Goal: Information Seeking & Learning: Understand process/instructions

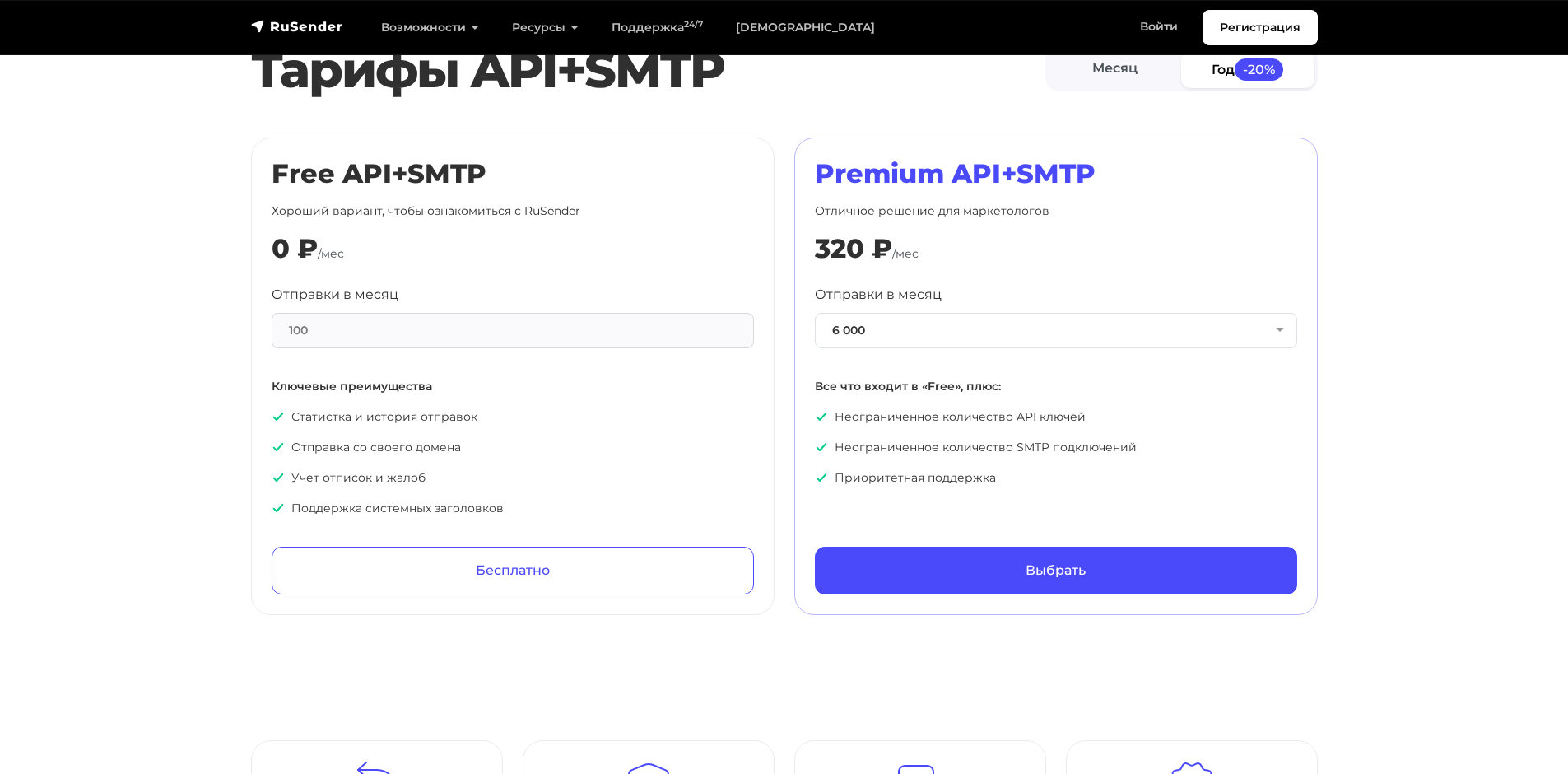
scroll to position [741, 0]
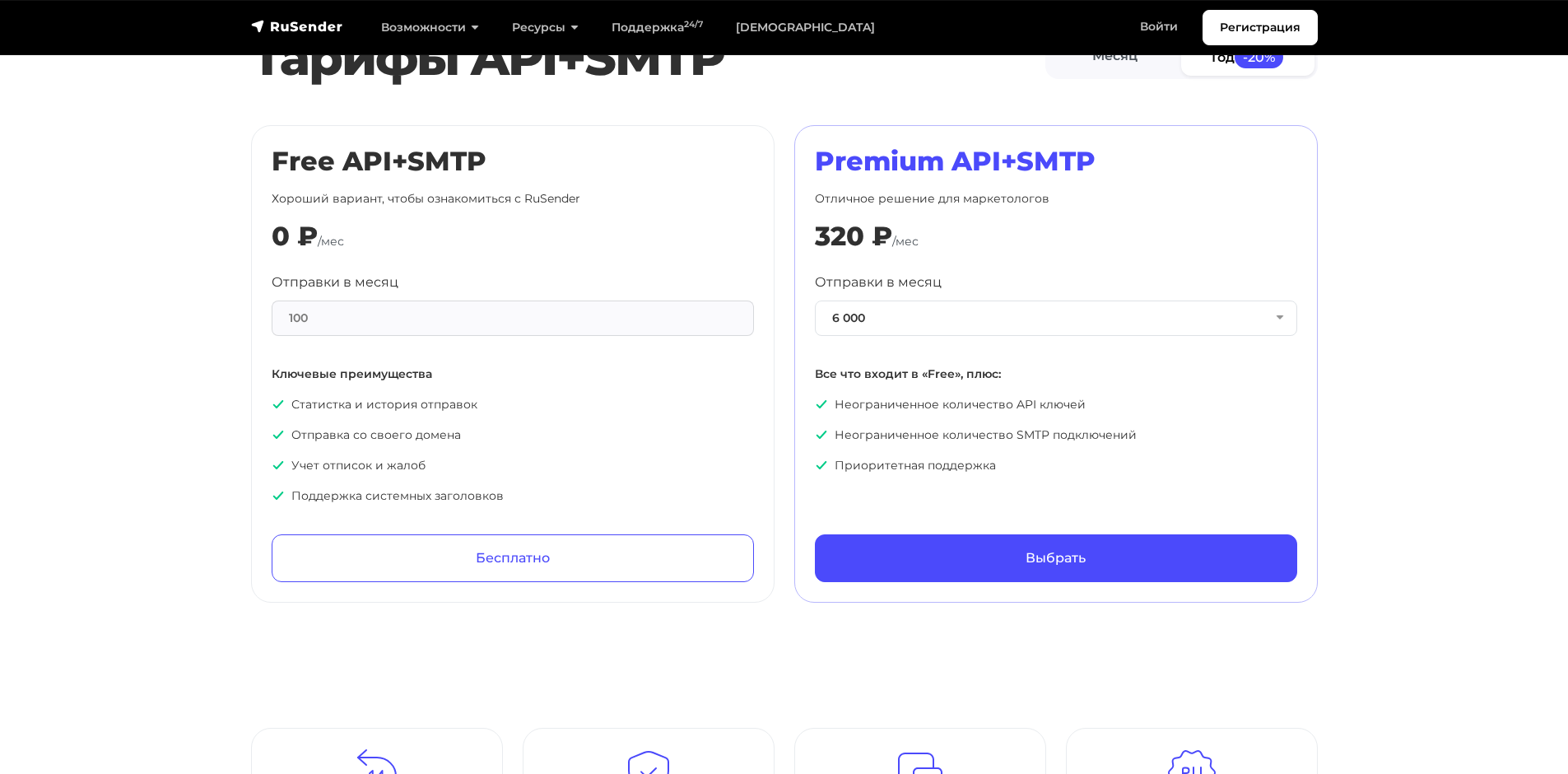
click at [346, 329] on div "100" at bounding box center [512, 318] width 482 height 35
click at [333, 308] on div "100" at bounding box center [512, 318] width 482 height 35
click at [997, 307] on button "6 000" at bounding box center [1056, 318] width 482 height 35
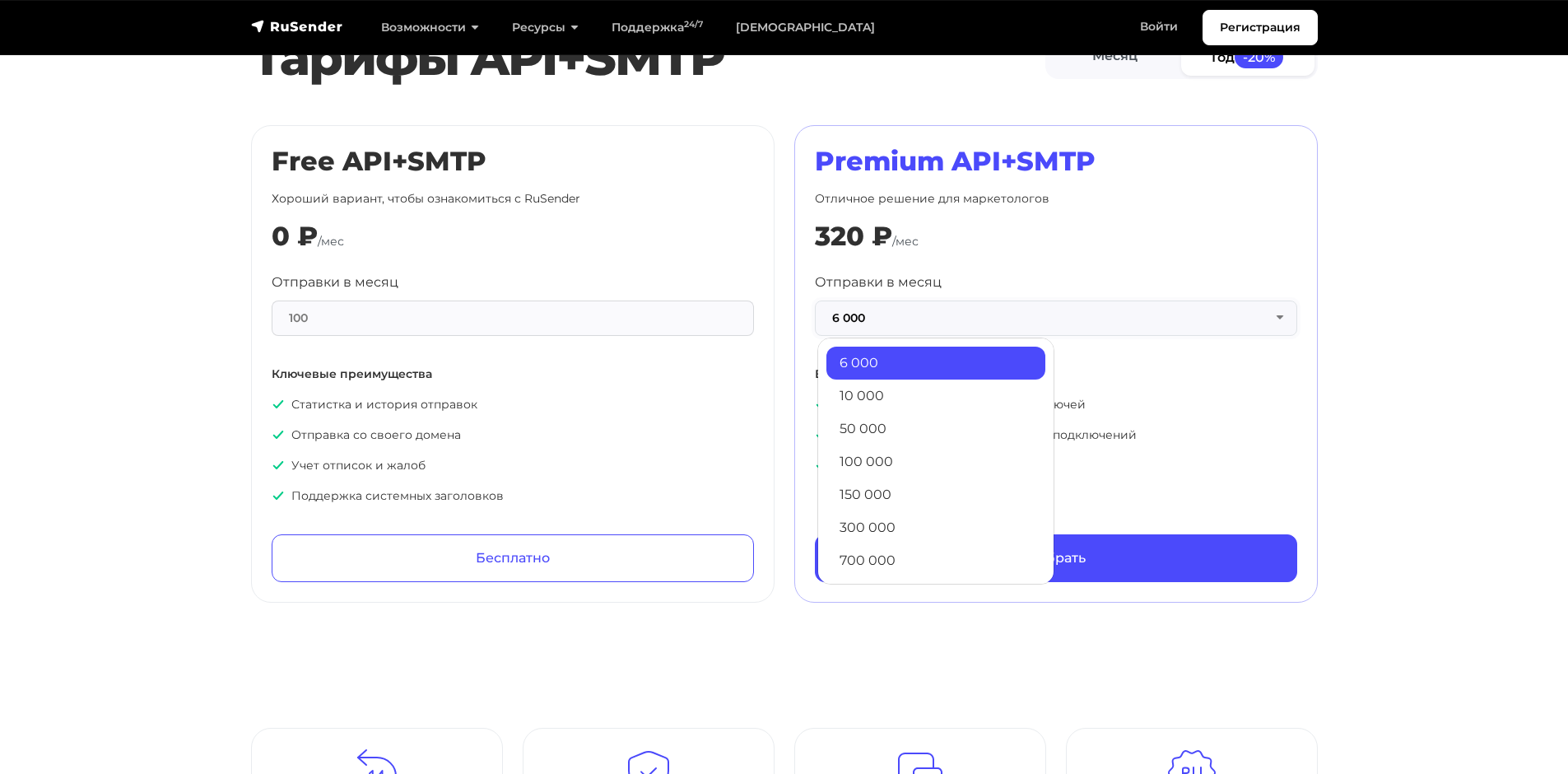
click at [997, 307] on button "6 000" at bounding box center [1056, 318] width 482 height 35
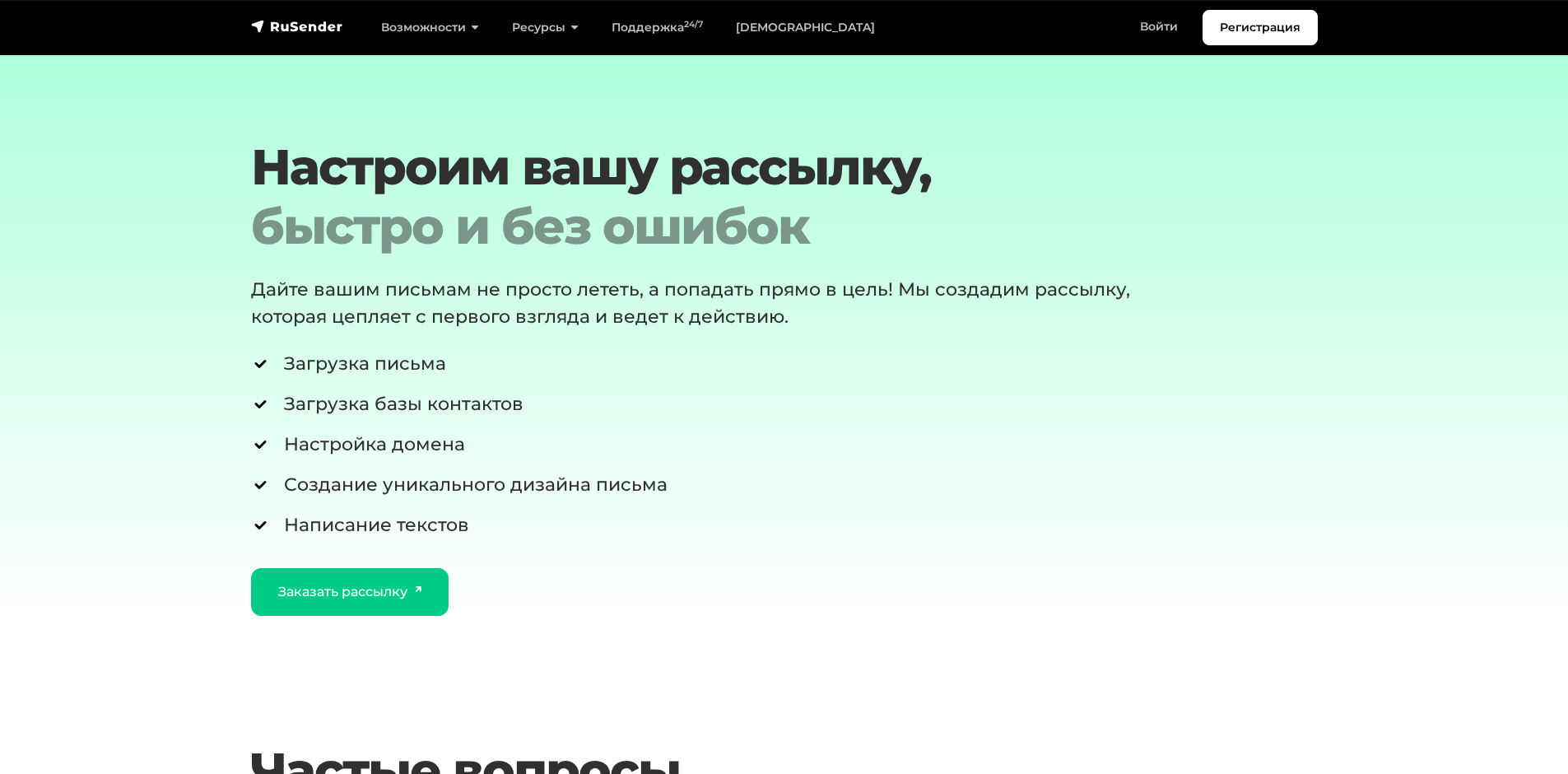
scroll to position [2799, 0]
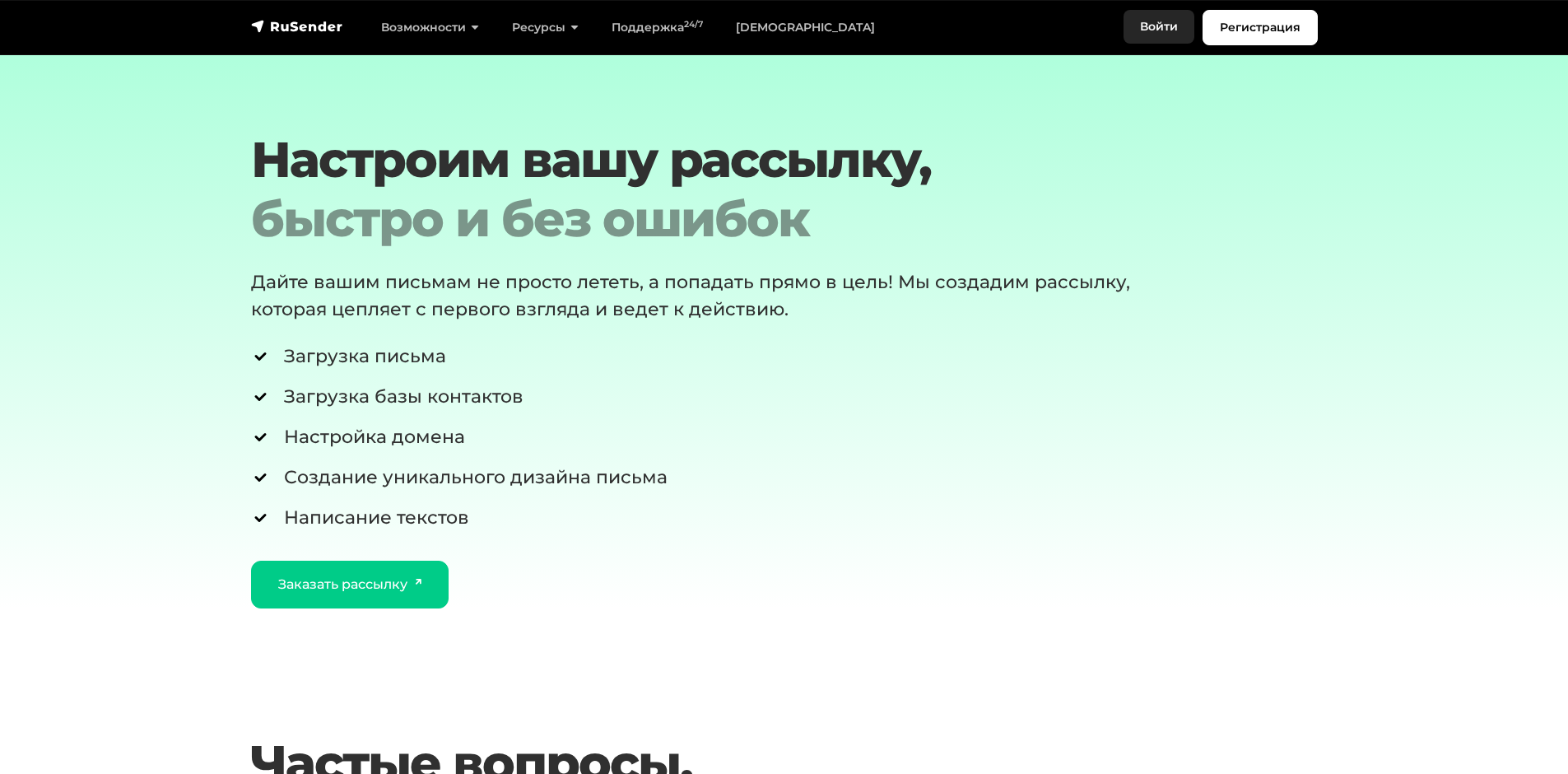
click at [1174, 26] on link "Войти" at bounding box center [1159, 26] width 71 height 34
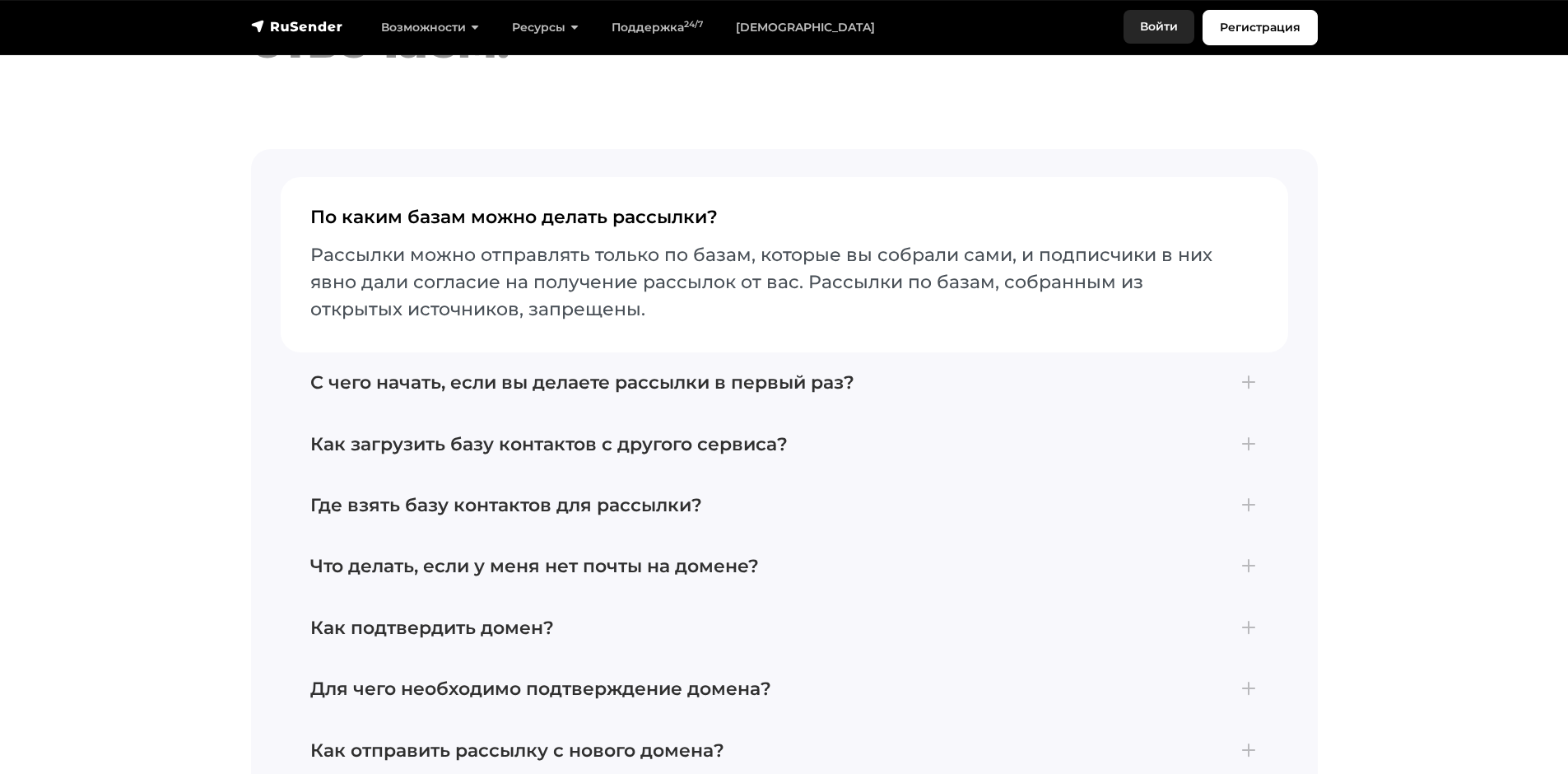
scroll to position [4116, 0]
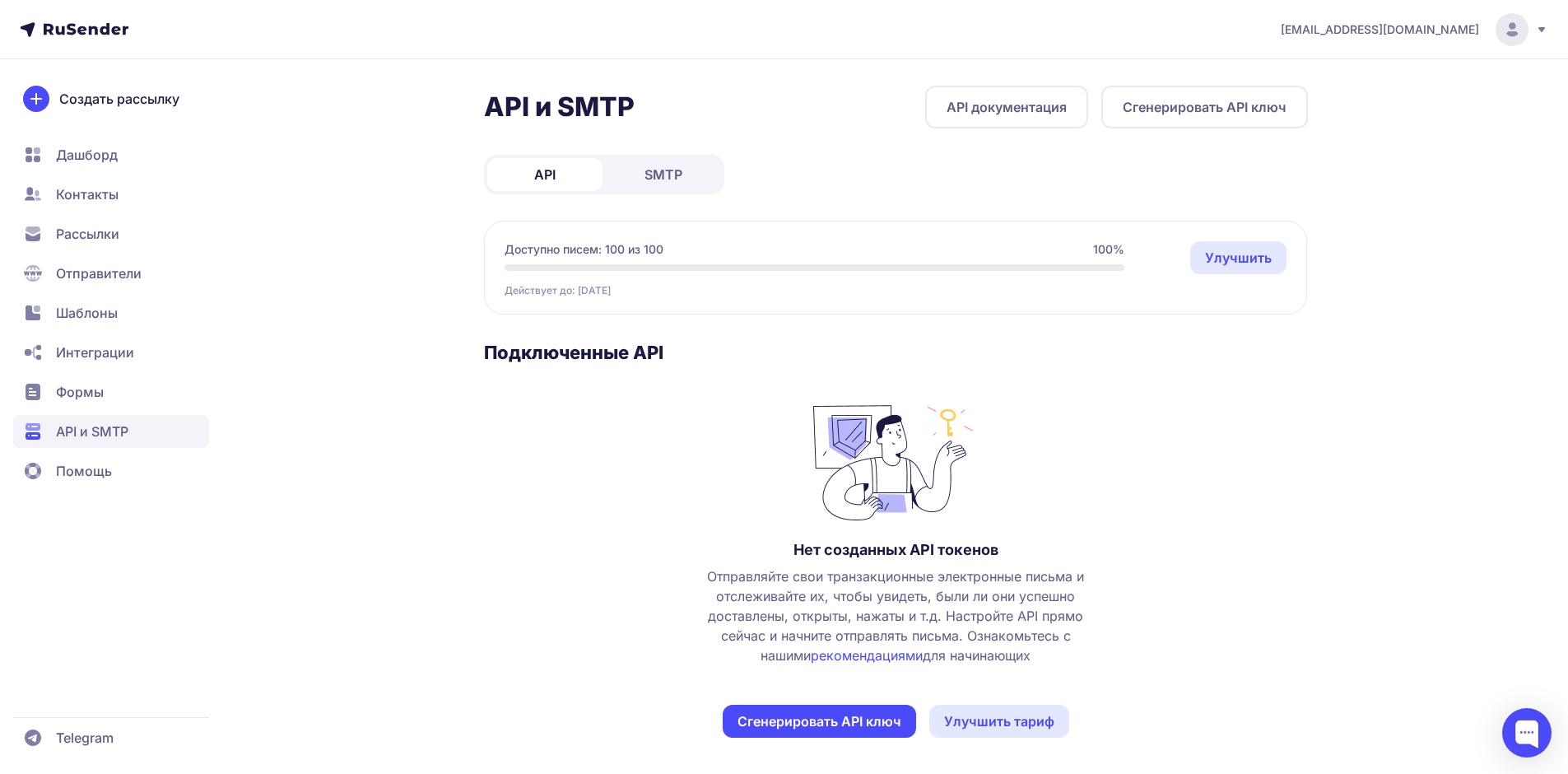
click at [668, 180] on span "SMTP" at bounding box center [663, 174] width 38 height 20
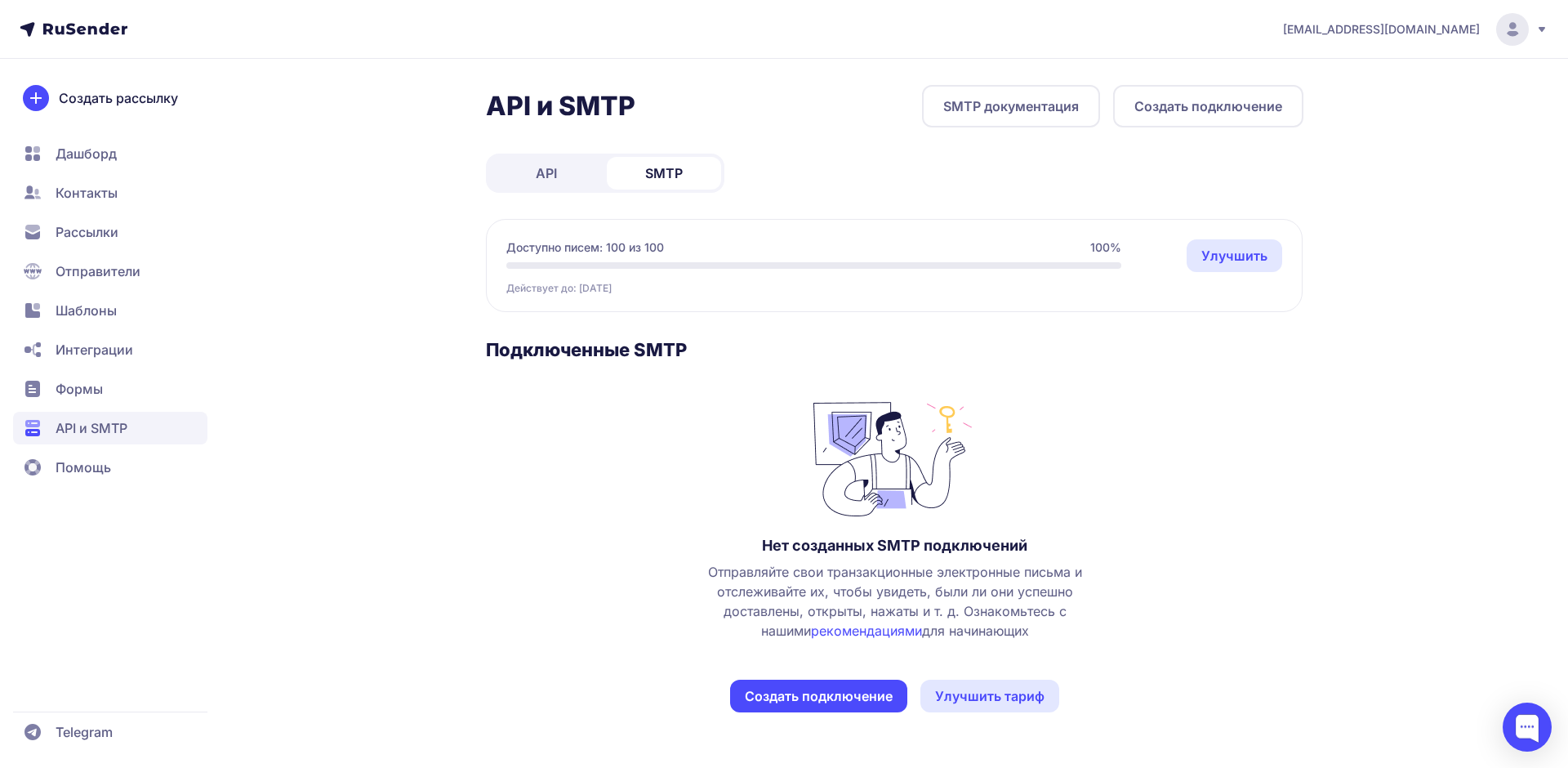
click at [535, 183] on link "API" at bounding box center [546, 173] width 114 height 33
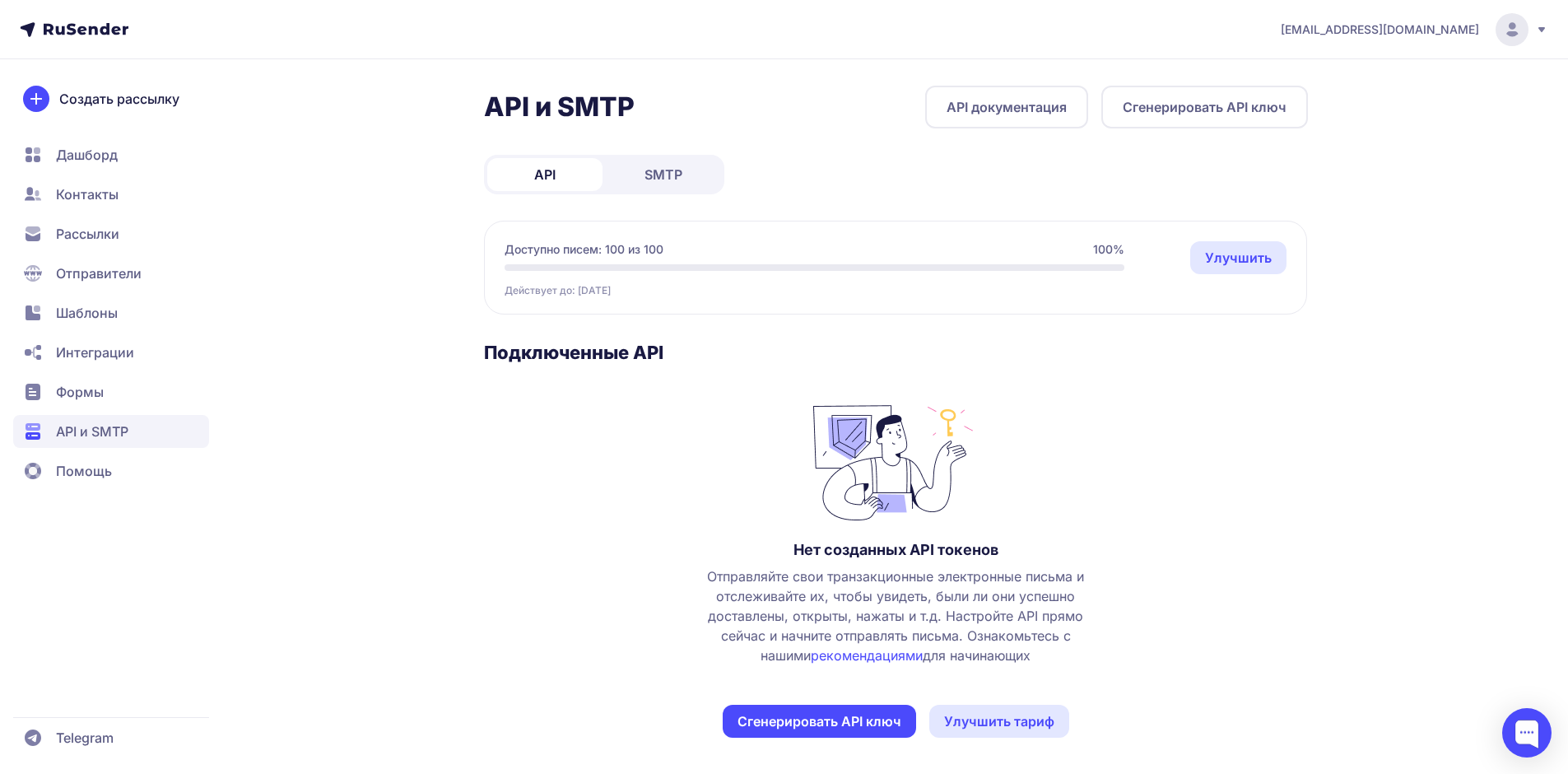
click at [71, 151] on span "Дашборд" at bounding box center [86, 155] width 61 height 20
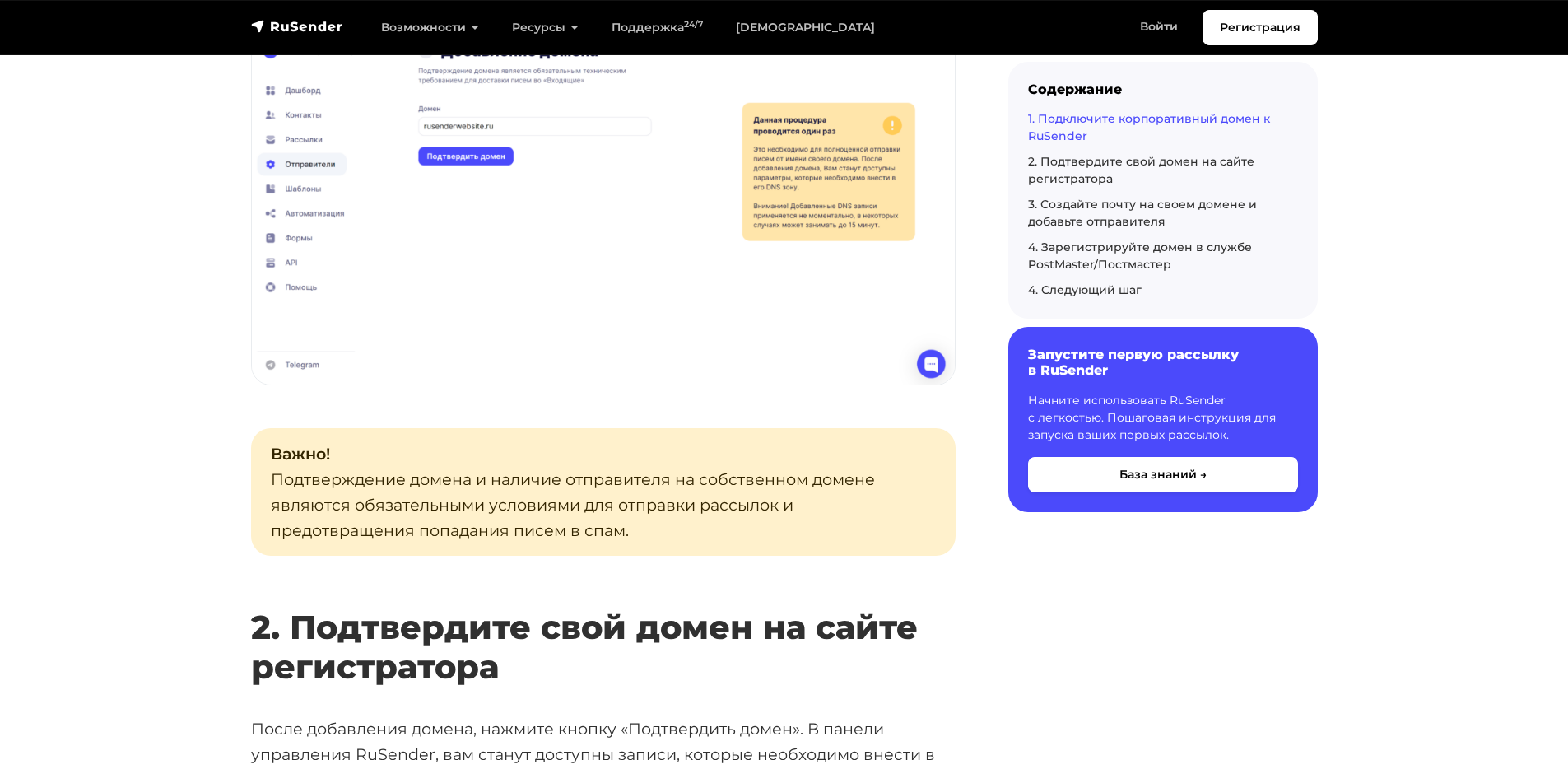
scroll to position [1481, 0]
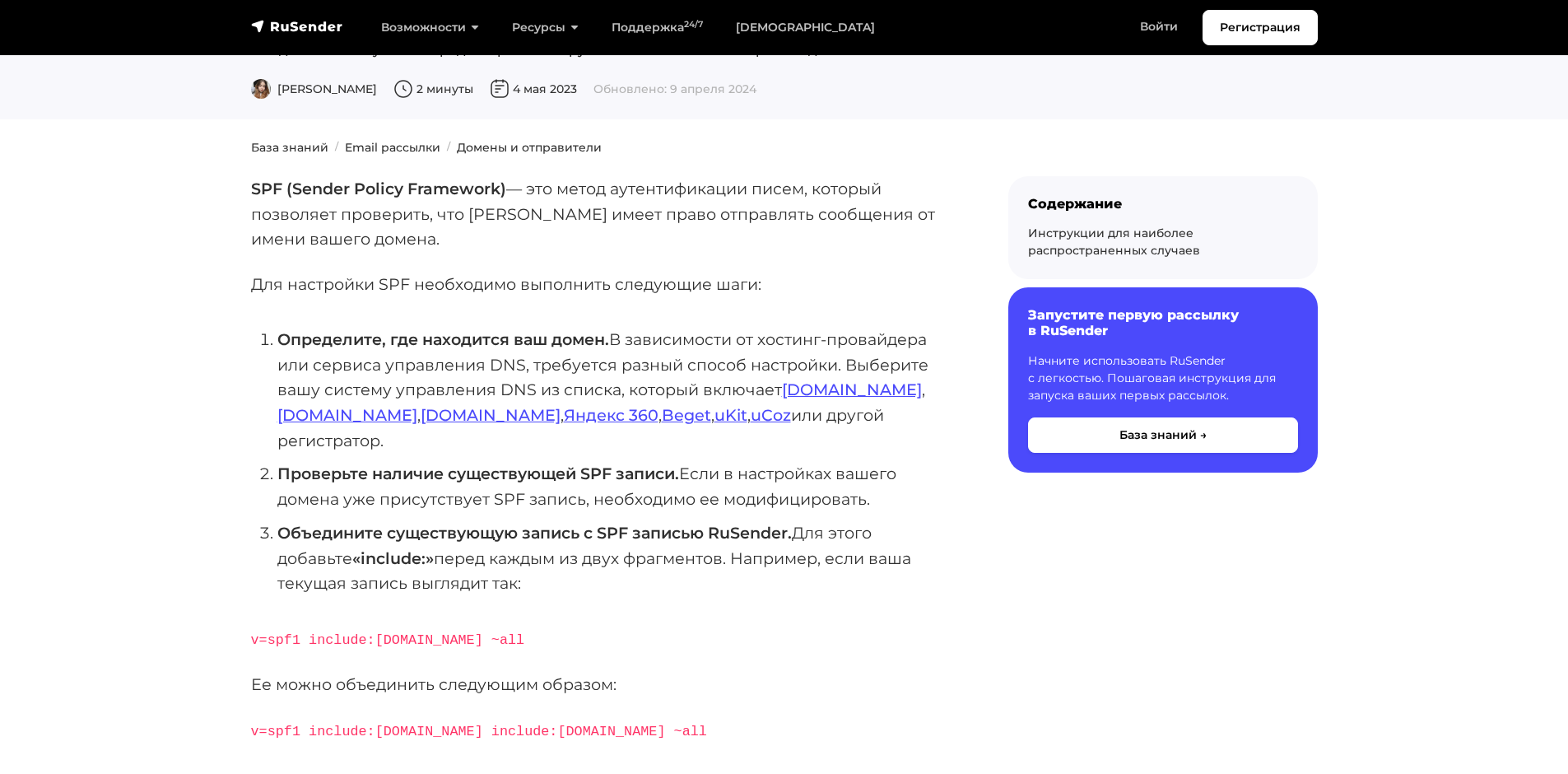
scroll to position [165, 0]
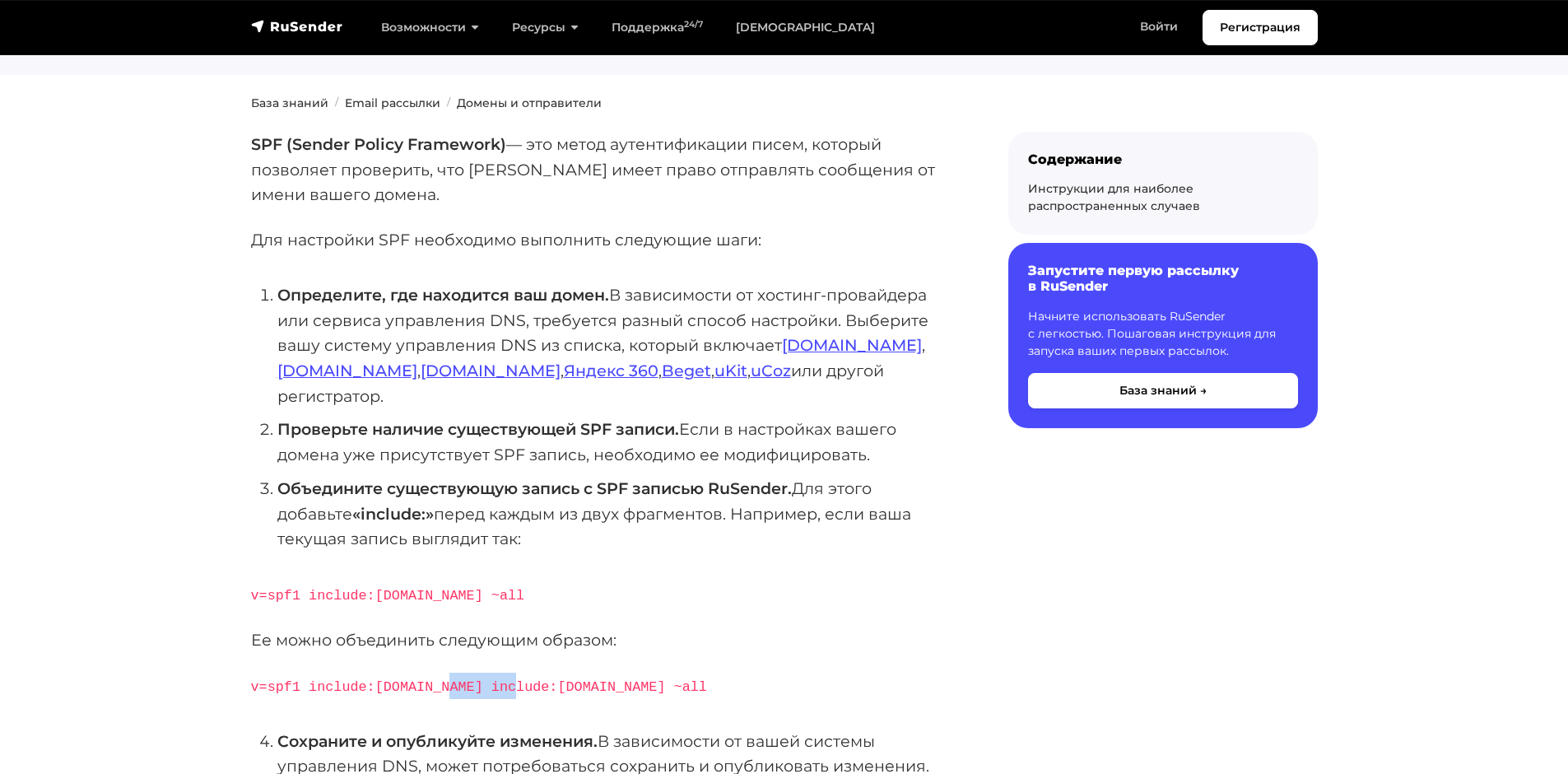
drag, startPoint x: 435, startPoint y: 658, endPoint x: 492, endPoint y: 668, distance: 57.9
click at [492, 673] on p "v=spf1 include:[DOMAIN_NAME] include:[DOMAIN_NAME] ~all" at bounding box center [604, 686] width 705 height 26
copy code "include:"
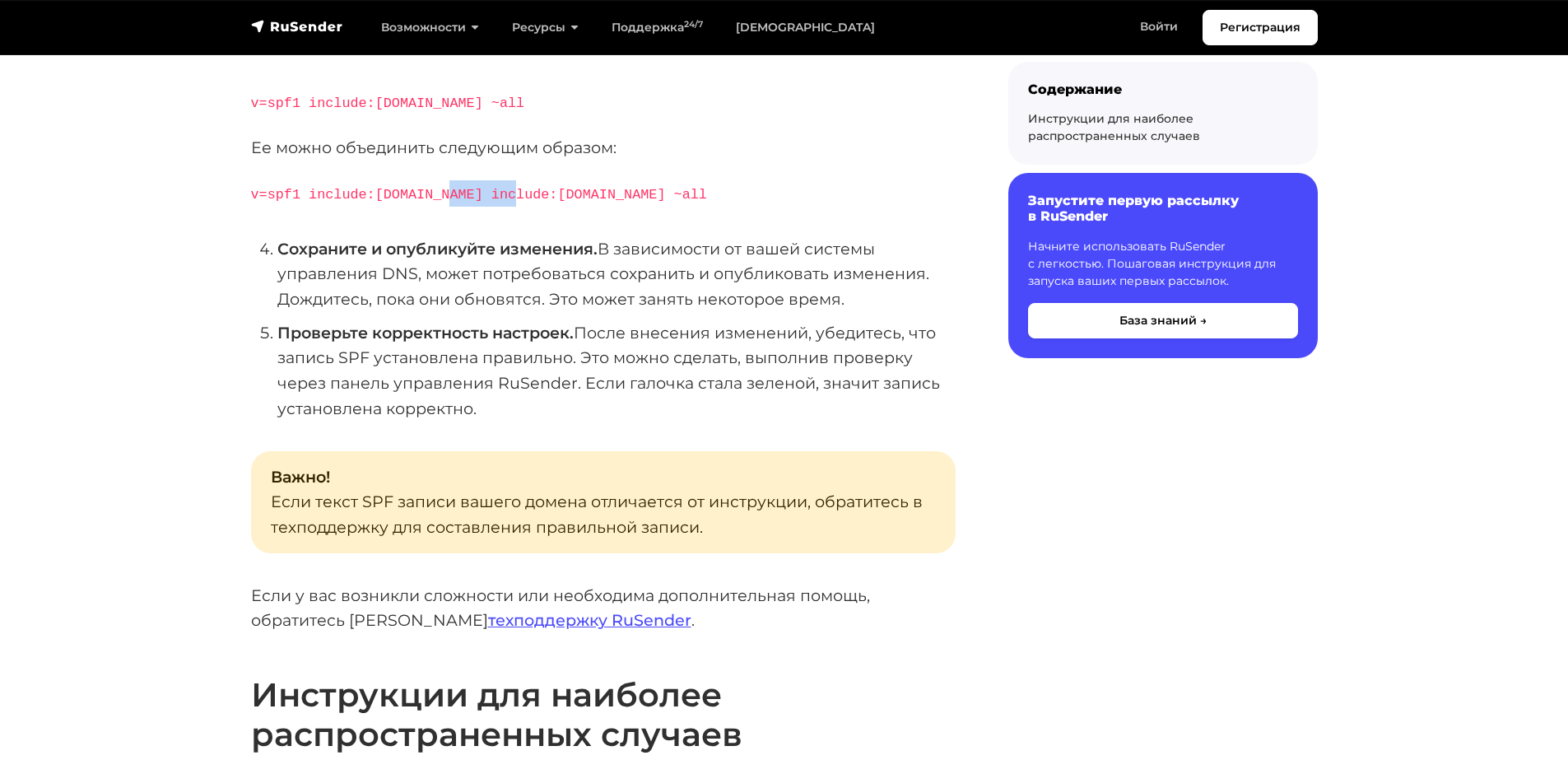
scroll to position [905, 0]
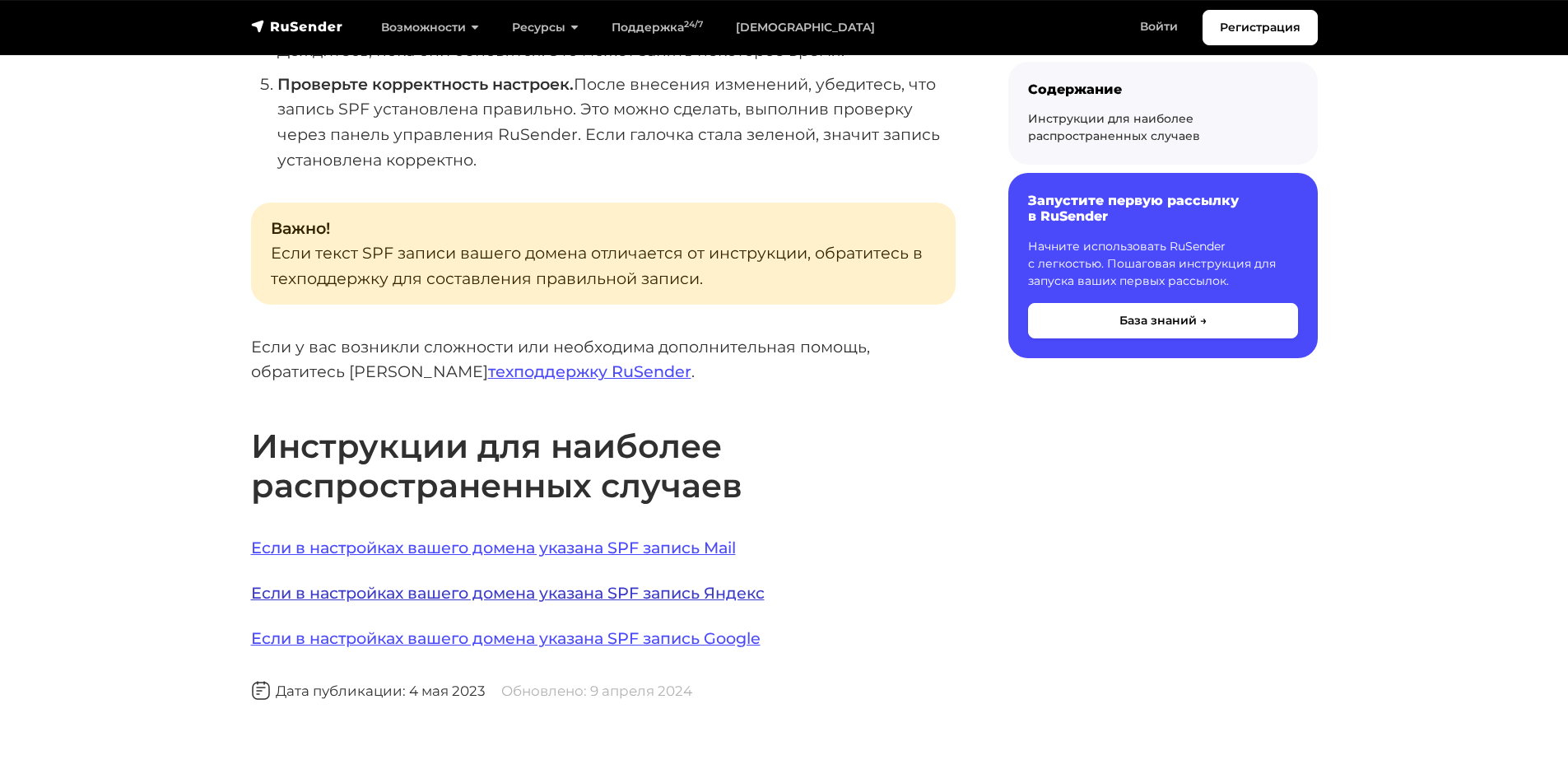
click at [330, 583] on link "Если в настройках вашего домена указана SPF запись Яндекс" at bounding box center [508, 593] width 514 height 20
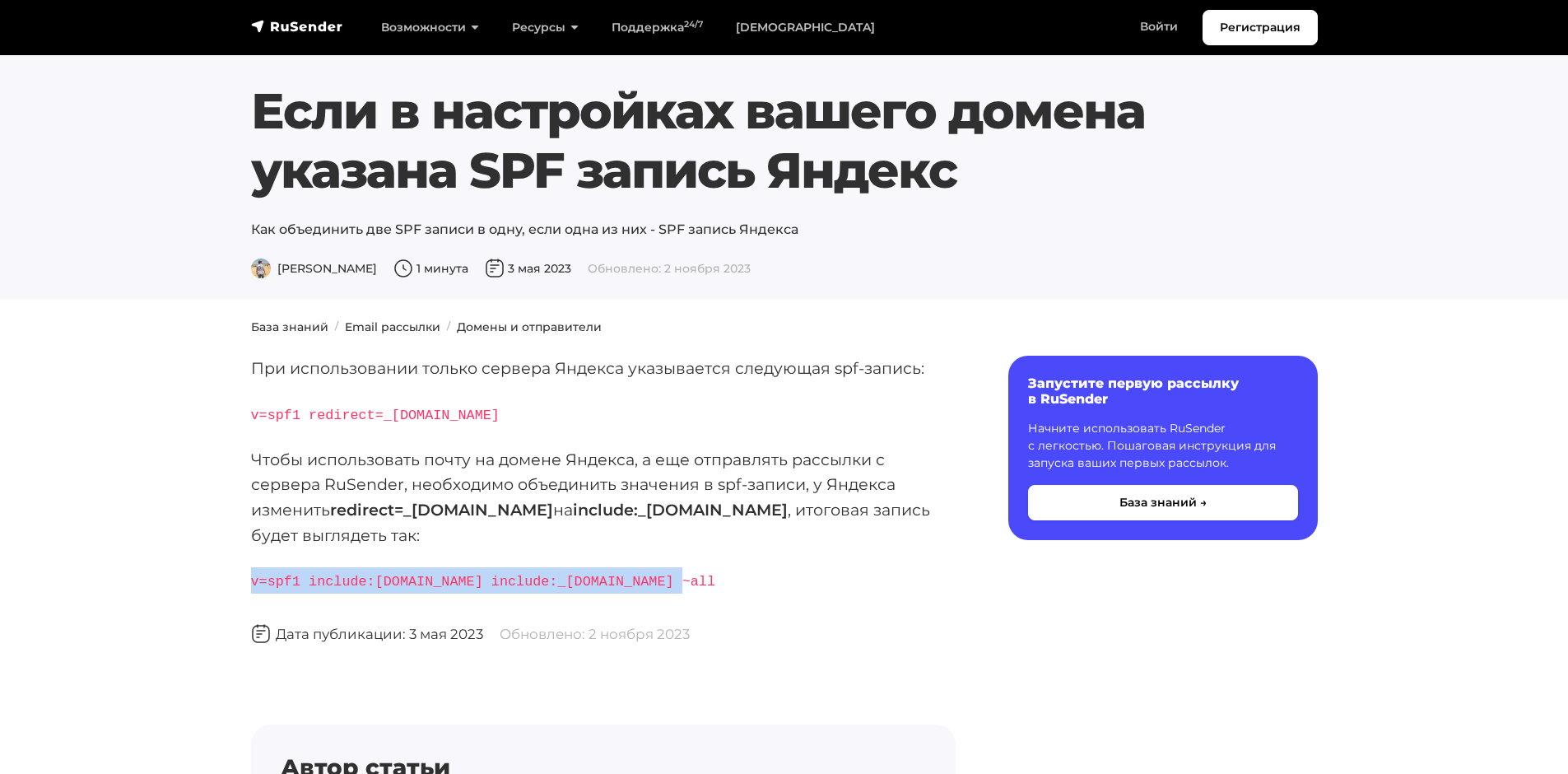
drag, startPoint x: 251, startPoint y: 577, endPoint x: 646, endPoint y: 571, distance: 395.0
click at [646, 571] on p "v=spf1 include:[DOMAIN_NAME] include:_[DOMAIN_NAME] ~all" at bounding box center [604, 580] width 705 height 26
copy code "v=spf1 include:[DOMAIN_NAME] include:_[DOMAIN_NAME] ~all"
click at [1161, 22] on link "Войти" at bounding box center [1159, 26] width 71 height 34
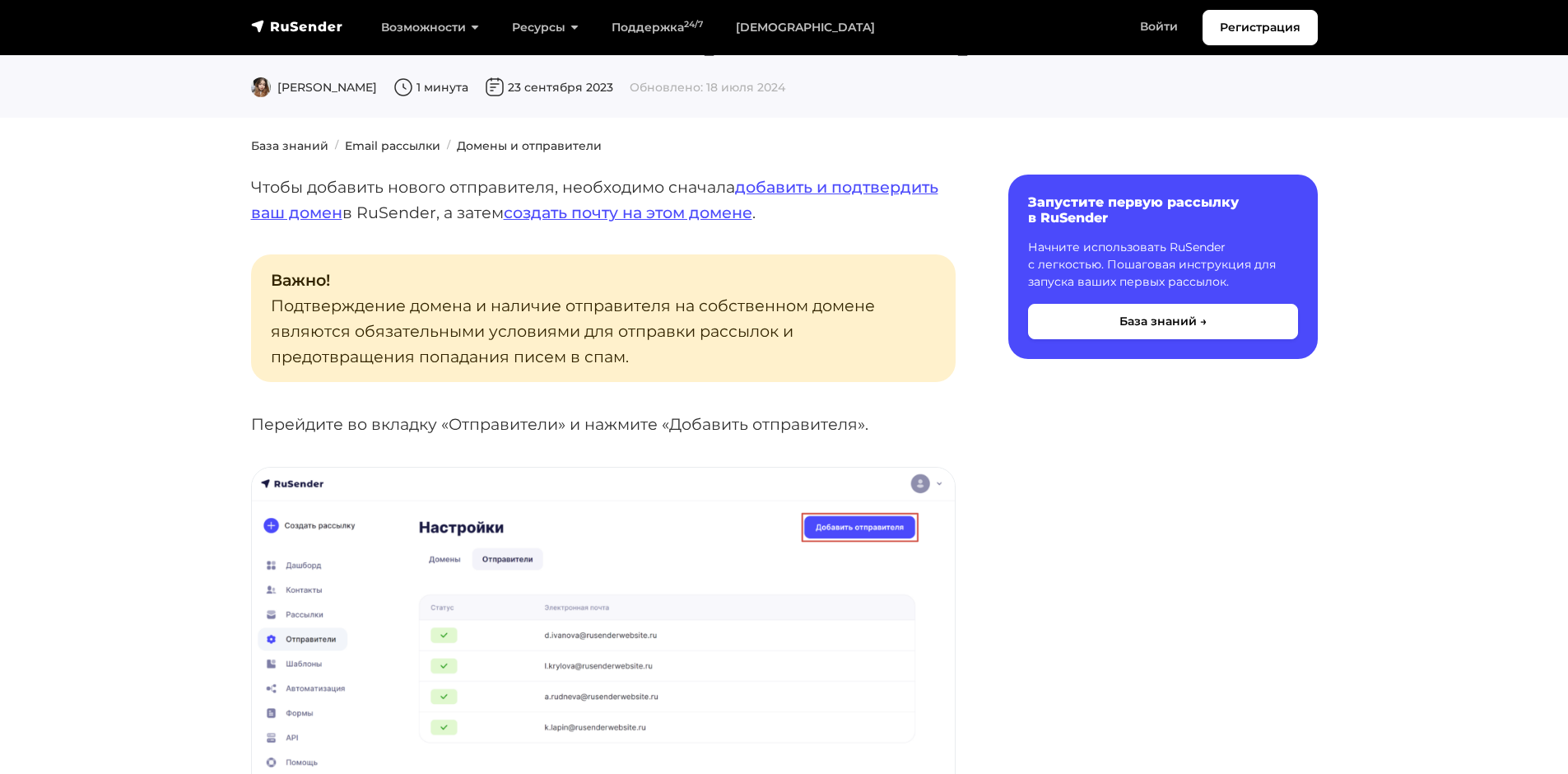
scroll to position [82, 0]
